Goal: Information Seeking & Learning: Learn about a topic

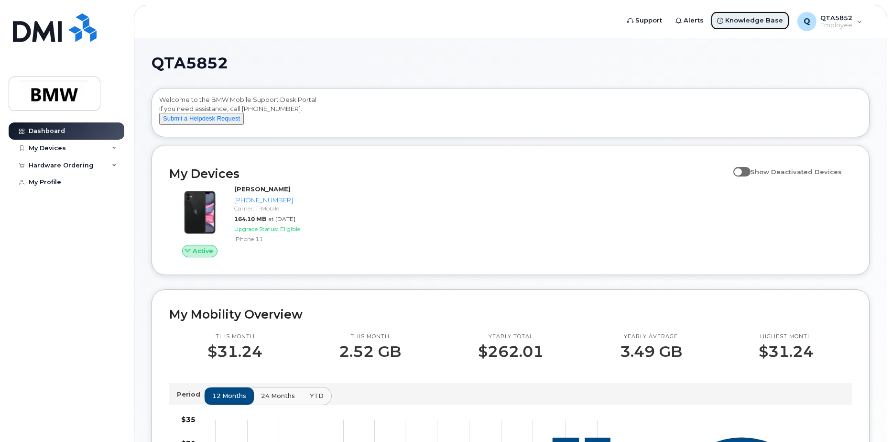
click at [758, 19] on span "Knowledge Base" at bounding box center [754, 21] width 58 height 10
